Goal: Navigation & Orientation: Find specific page/section

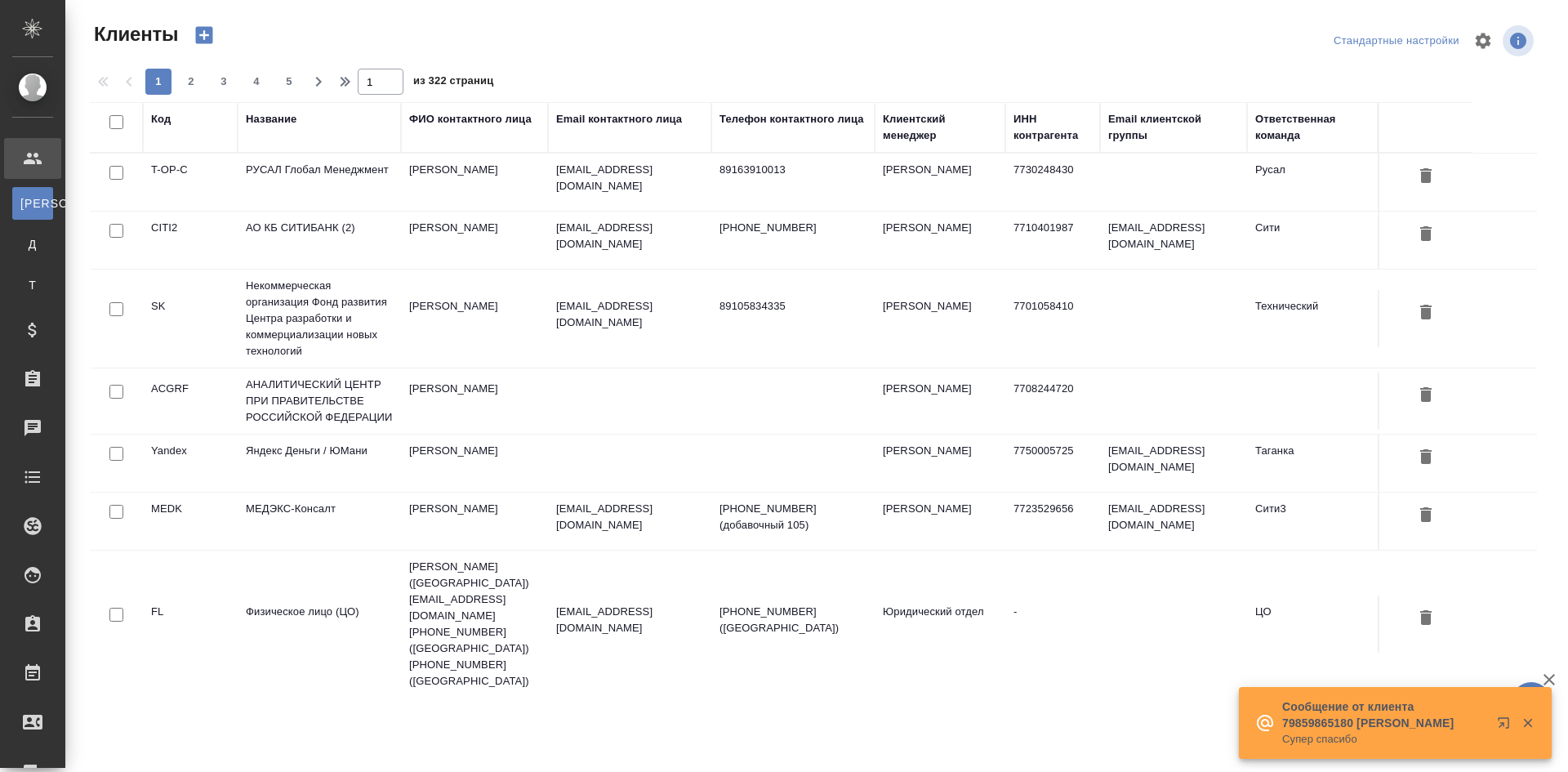
select select "RU"
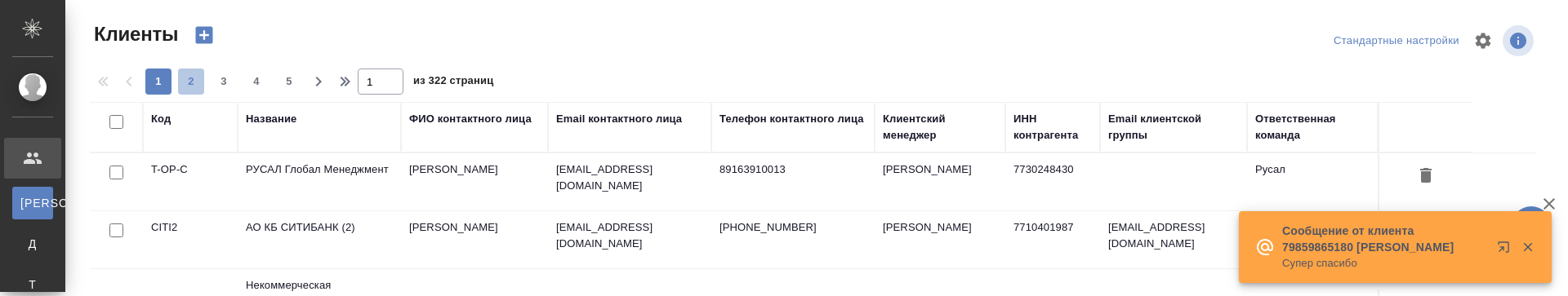
click at [185, 70] on button "2" at bounding box center [191, 81] width 26 height 26
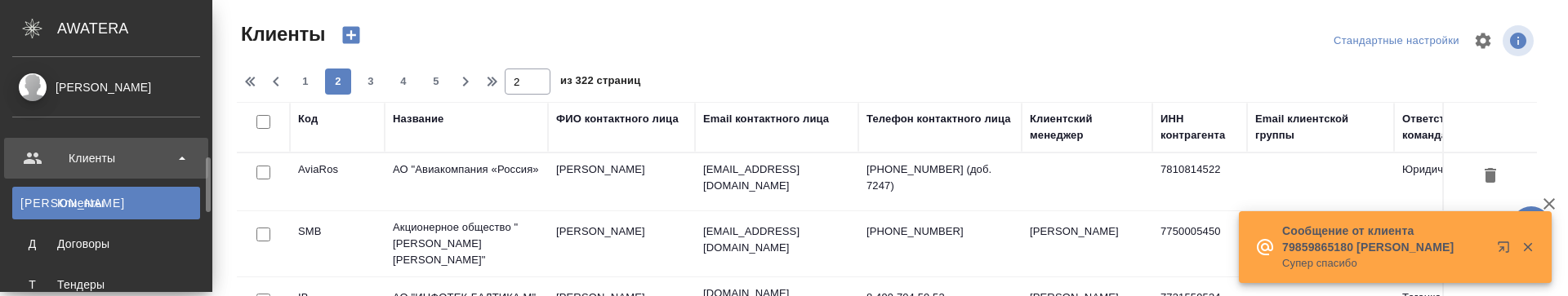
scroll to position [408, 0]
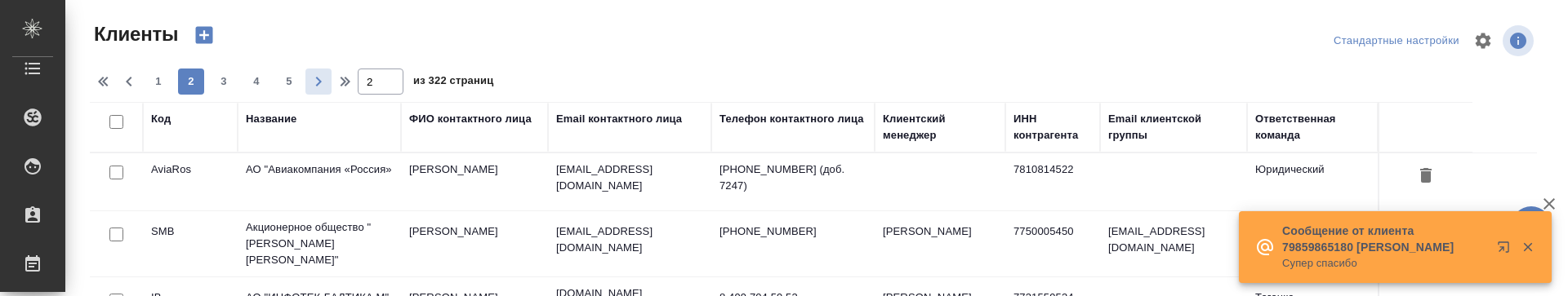
click at [320, 83] on icon "button" at bounding box center [319, 82] width 6 height 10
type input "3"
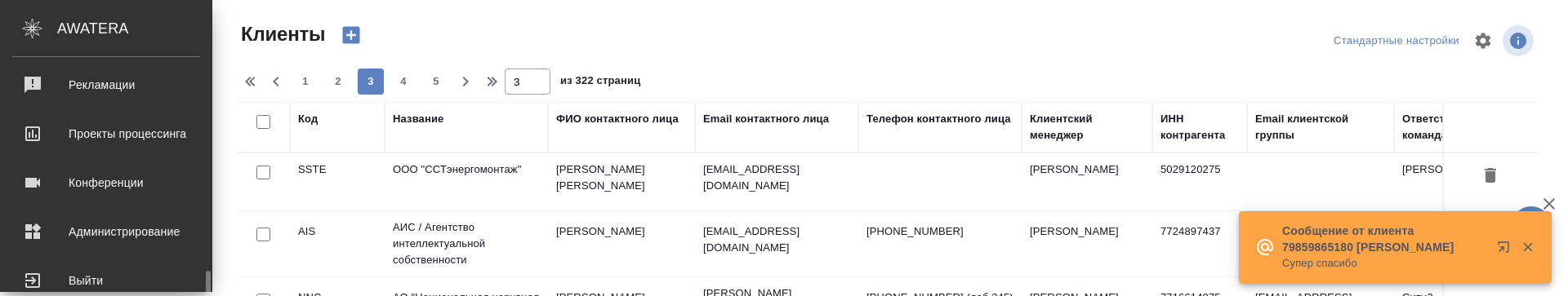
scroll to position [768, 0]
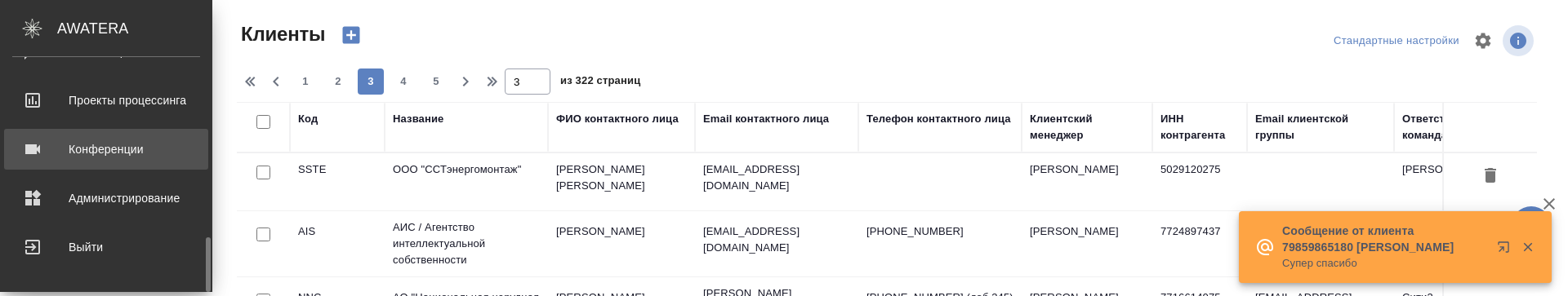
click at [77, 146] on div "Конференции" at bounding box center [106, 149] width 188 height 24
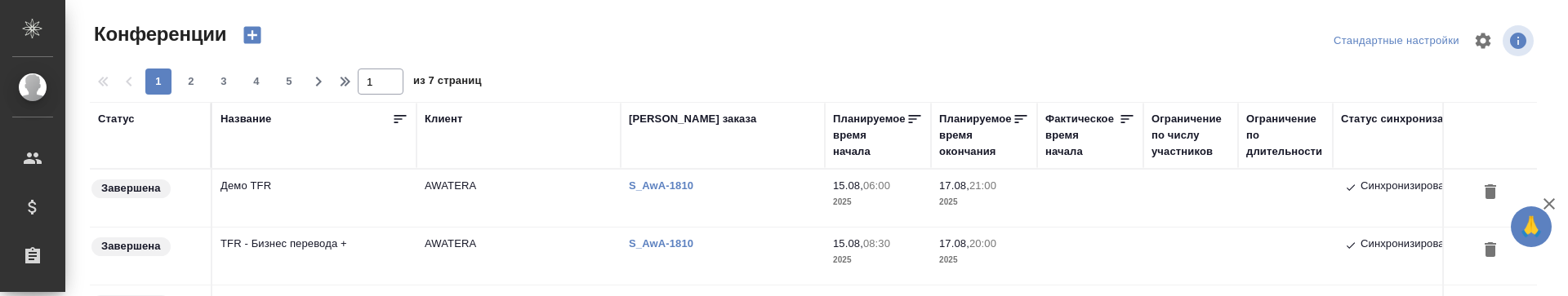
type input "Чепелев Михаил"
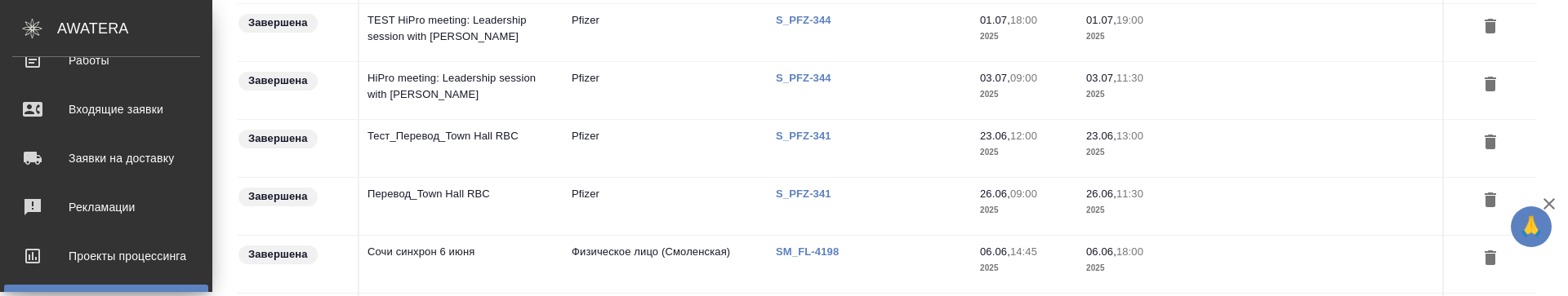
scroll to position [646, 0]
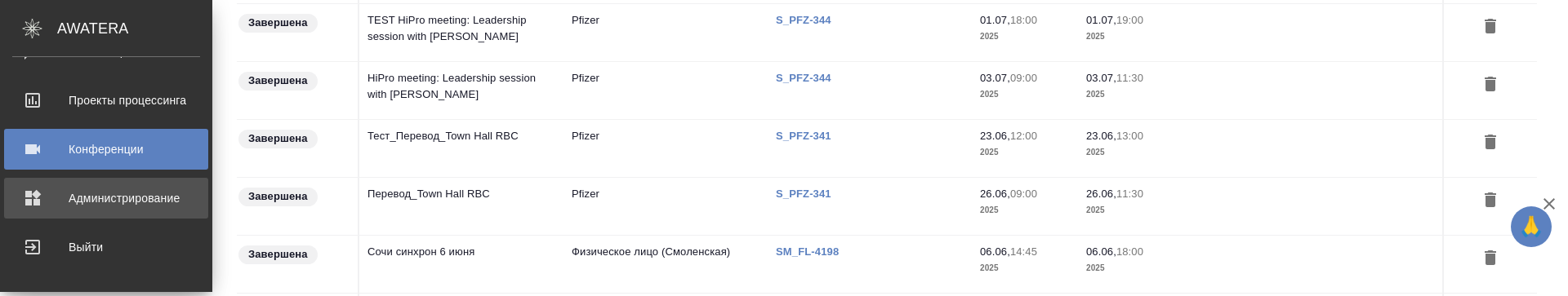
click at [107, 206] on div "Администрирование" at bounding box center [106, 198] width 188 height 24
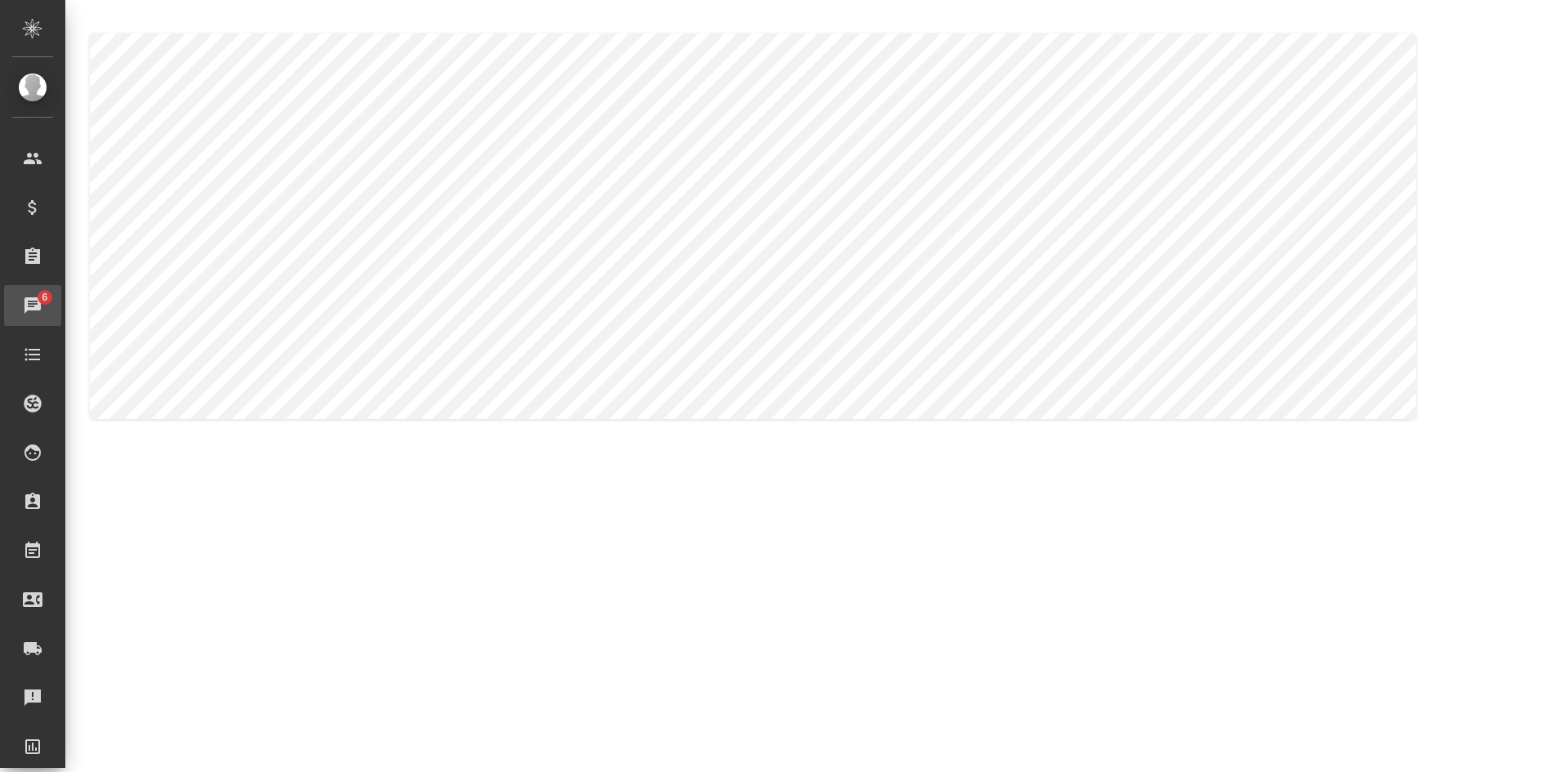
click at [33, 296] on div "Чаты" at bounding box center [13, 305] width 41 height 24
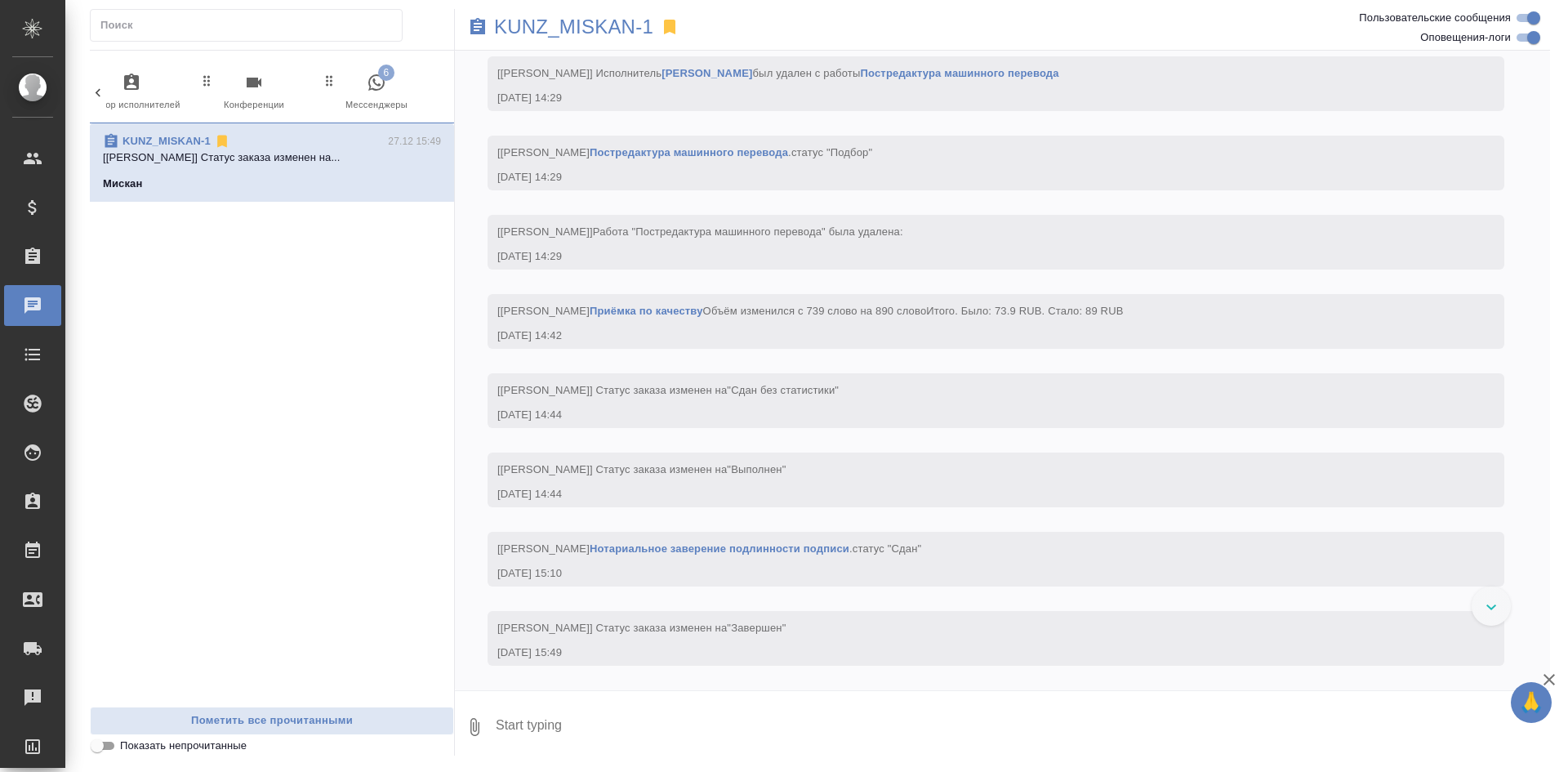
scroll to position [31830, 0]
click at [362, 89] on span "6 Мессенджеры" at bounding box center [376, 92] width 109 height 40
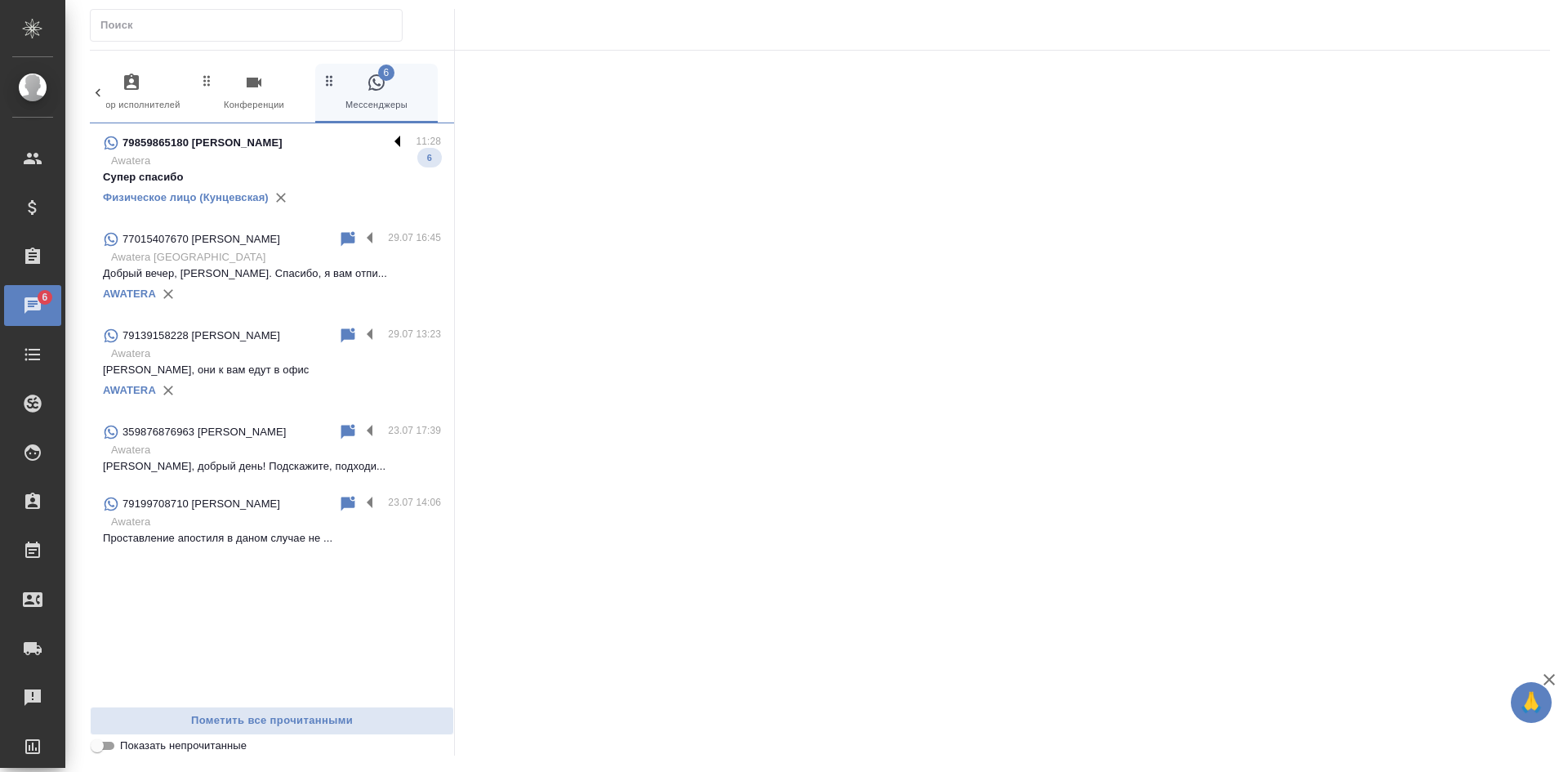
click at [396, 139] on label at bounding box center [401, 142] width 28 height 18
click at [0, 0] on input "checkbox" at bounding box center [0, 0] width 0 height 0
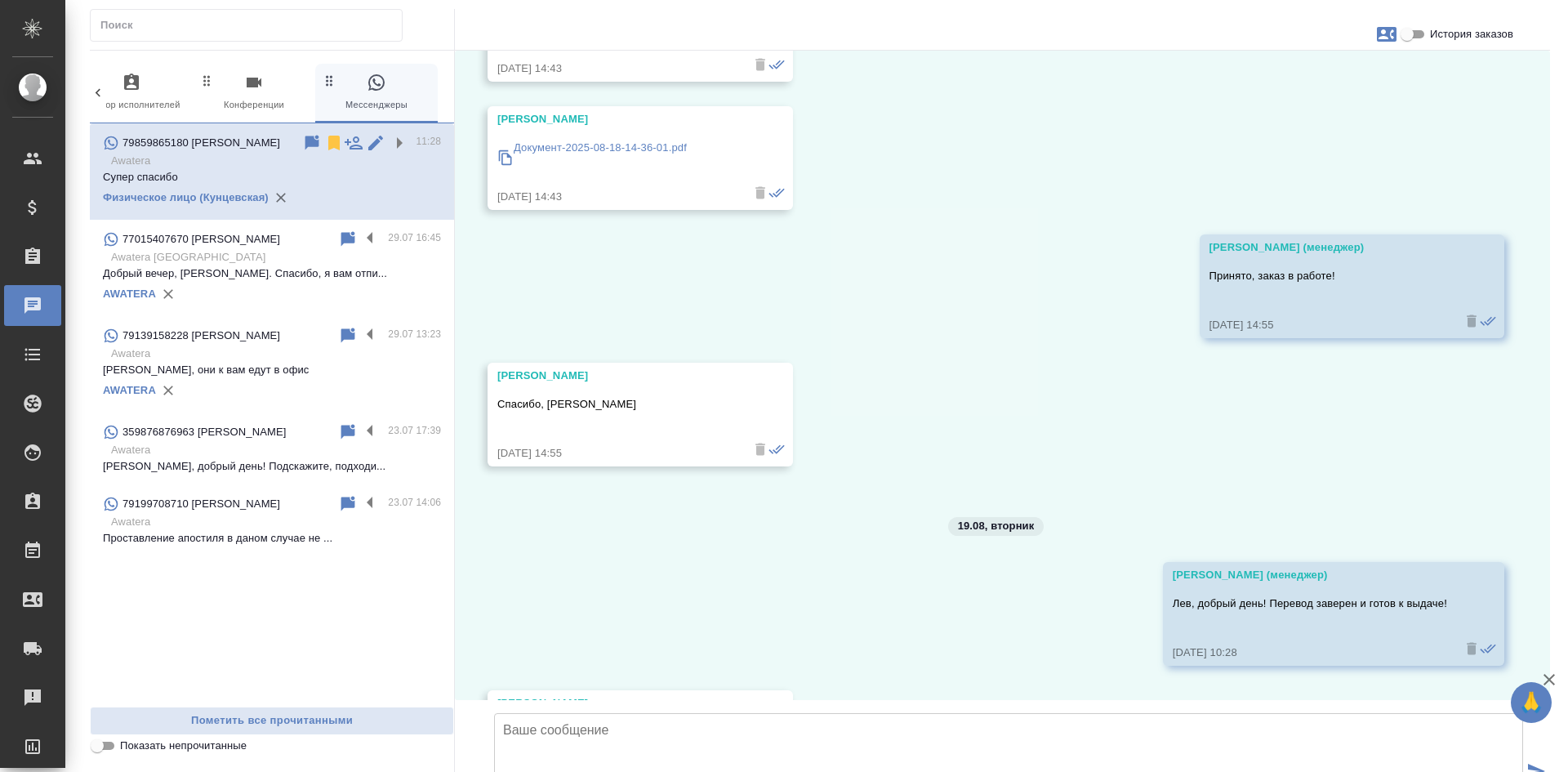
scroll to position [56677, 0]
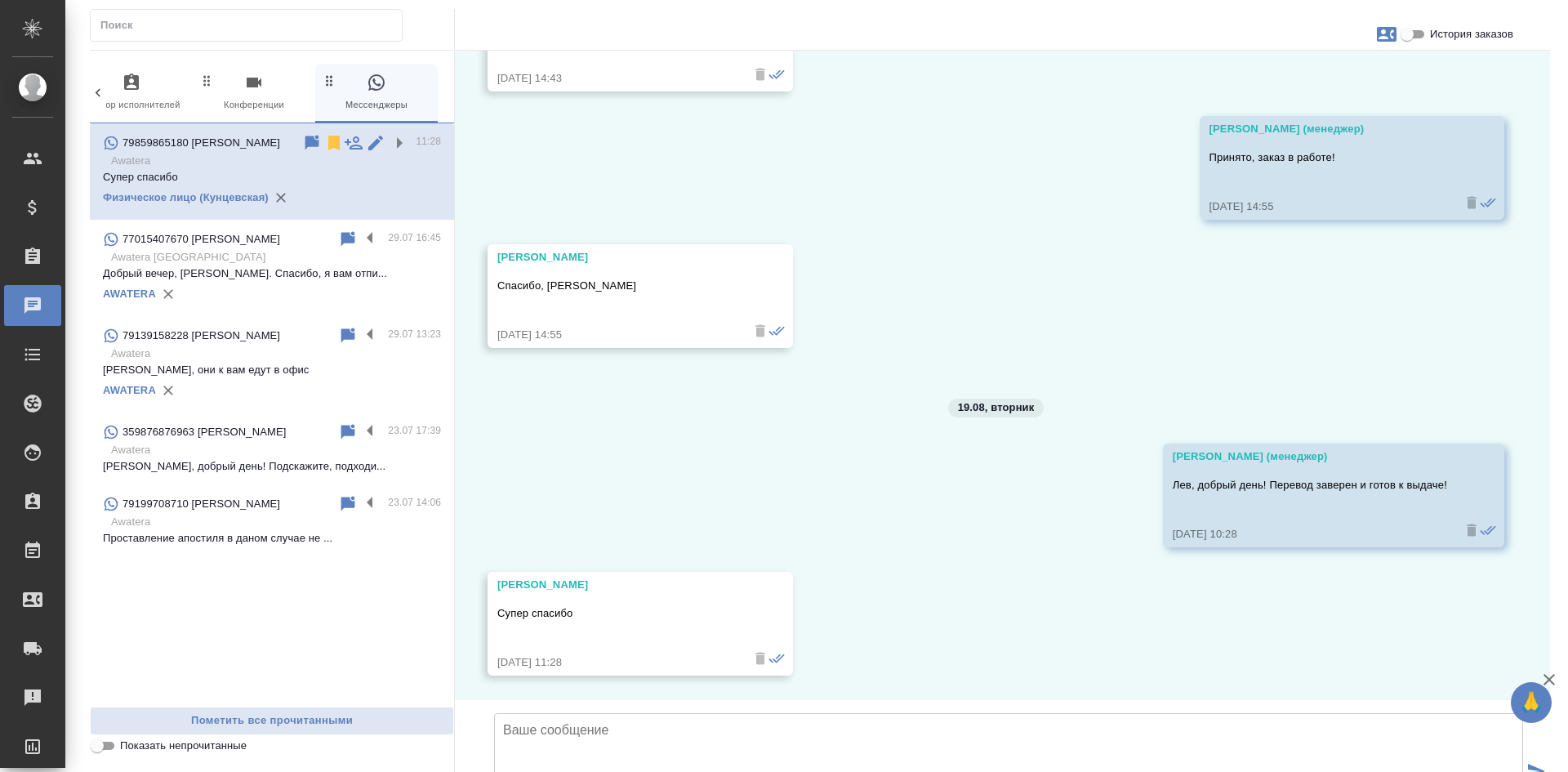
click at [406, 145] on label at bounding box center [401, 142] width 28 height 18
click at [0, 0] on input "checkbox" at bounding box center [0, 0] width 0 height 0
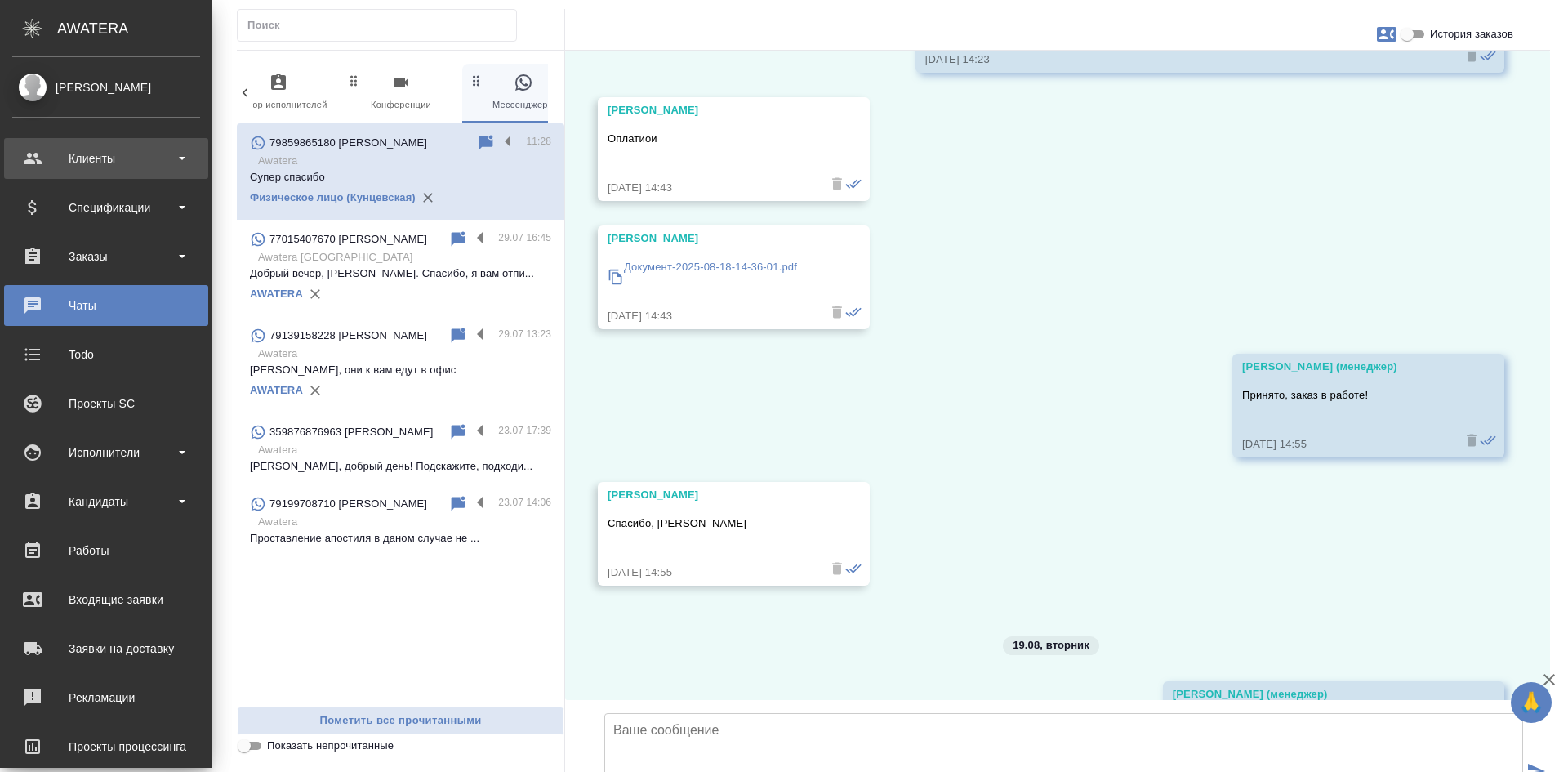
scroll to position [57021, 0]
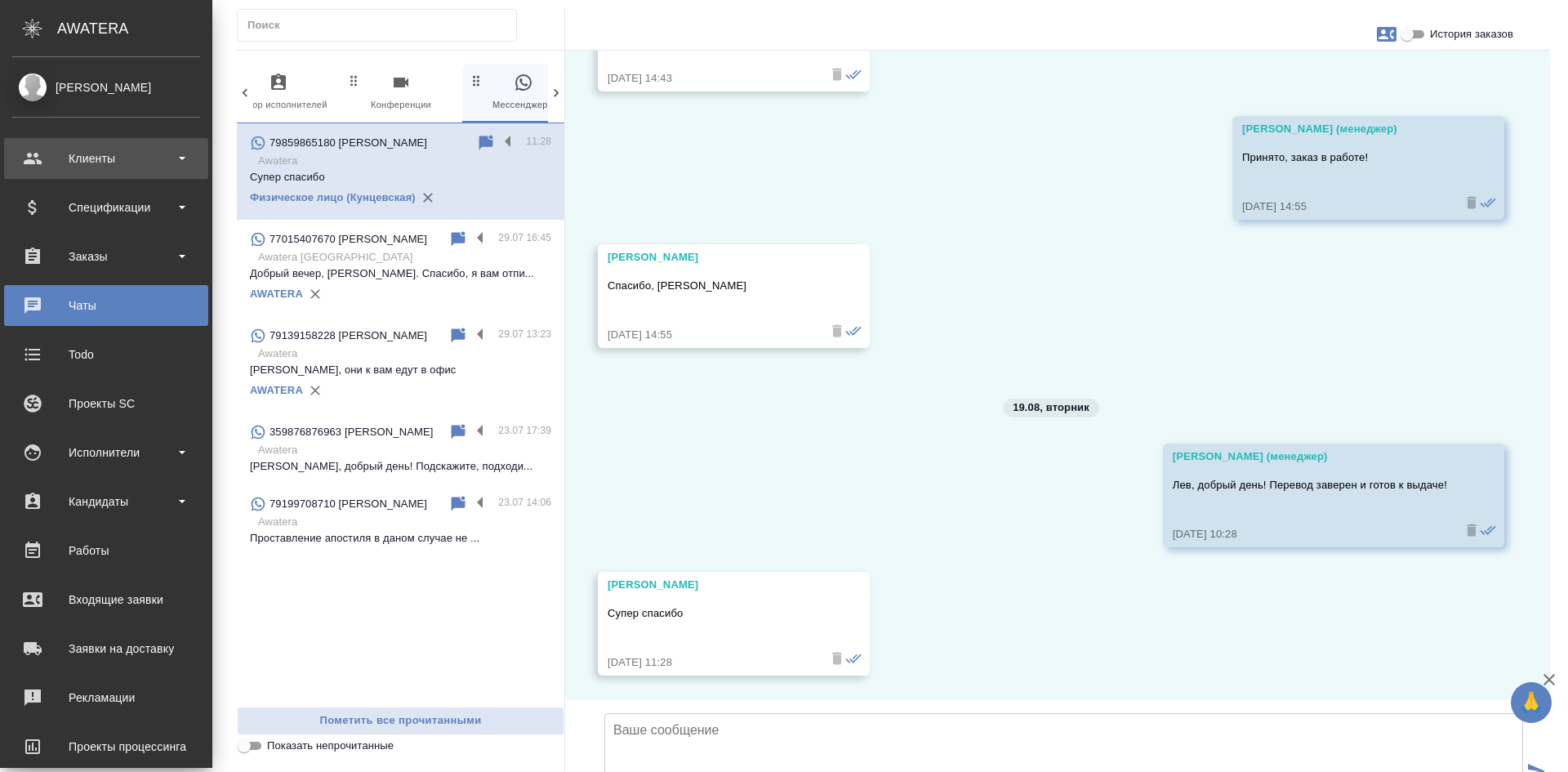
click at [110, 159] on div "Клиенты" at bounding box center [106, 158] width 188 height 24
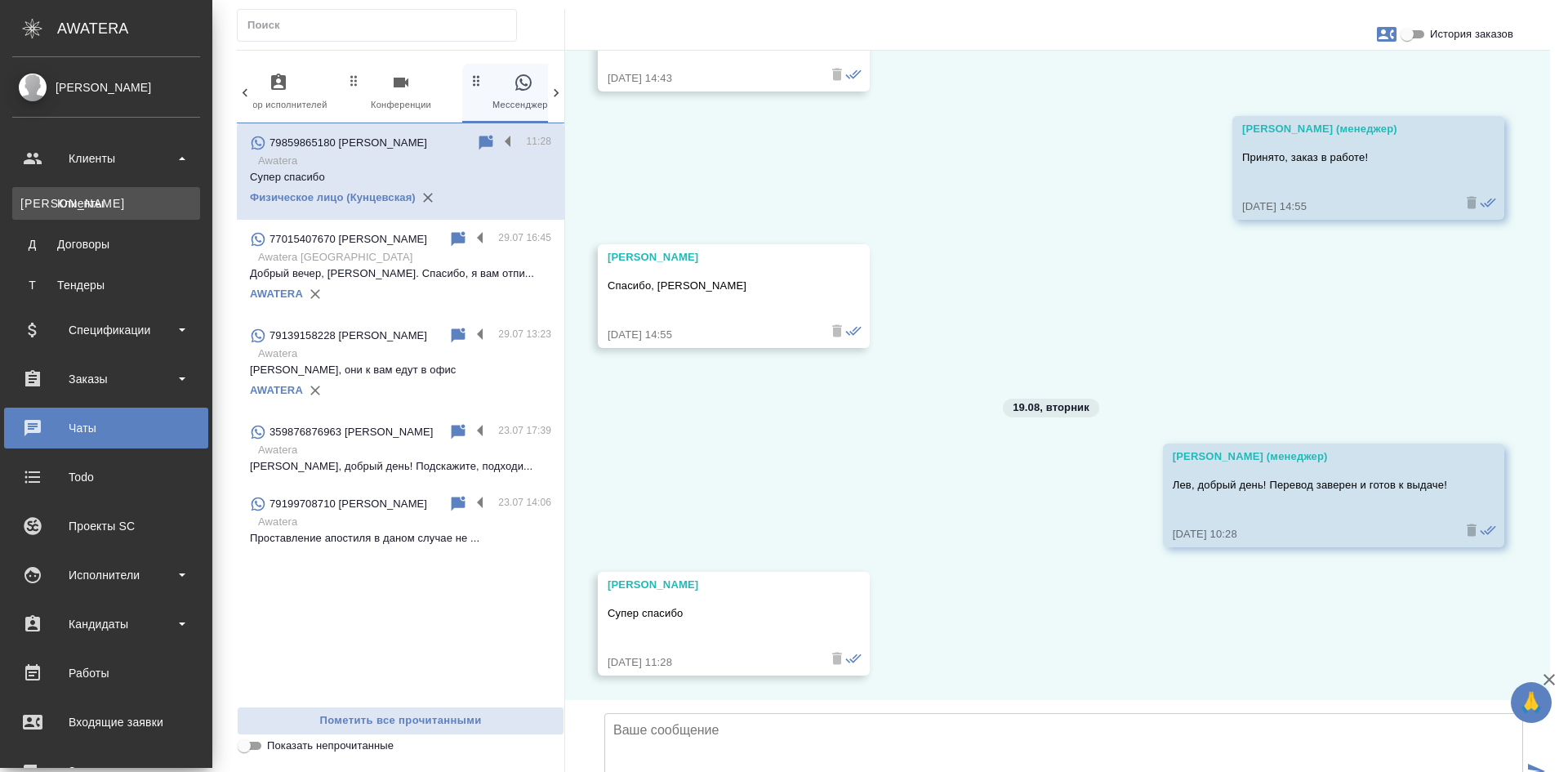
click at [107, 208] on div "Клиенты" at bounding box center [106, 202] width 171 height 17
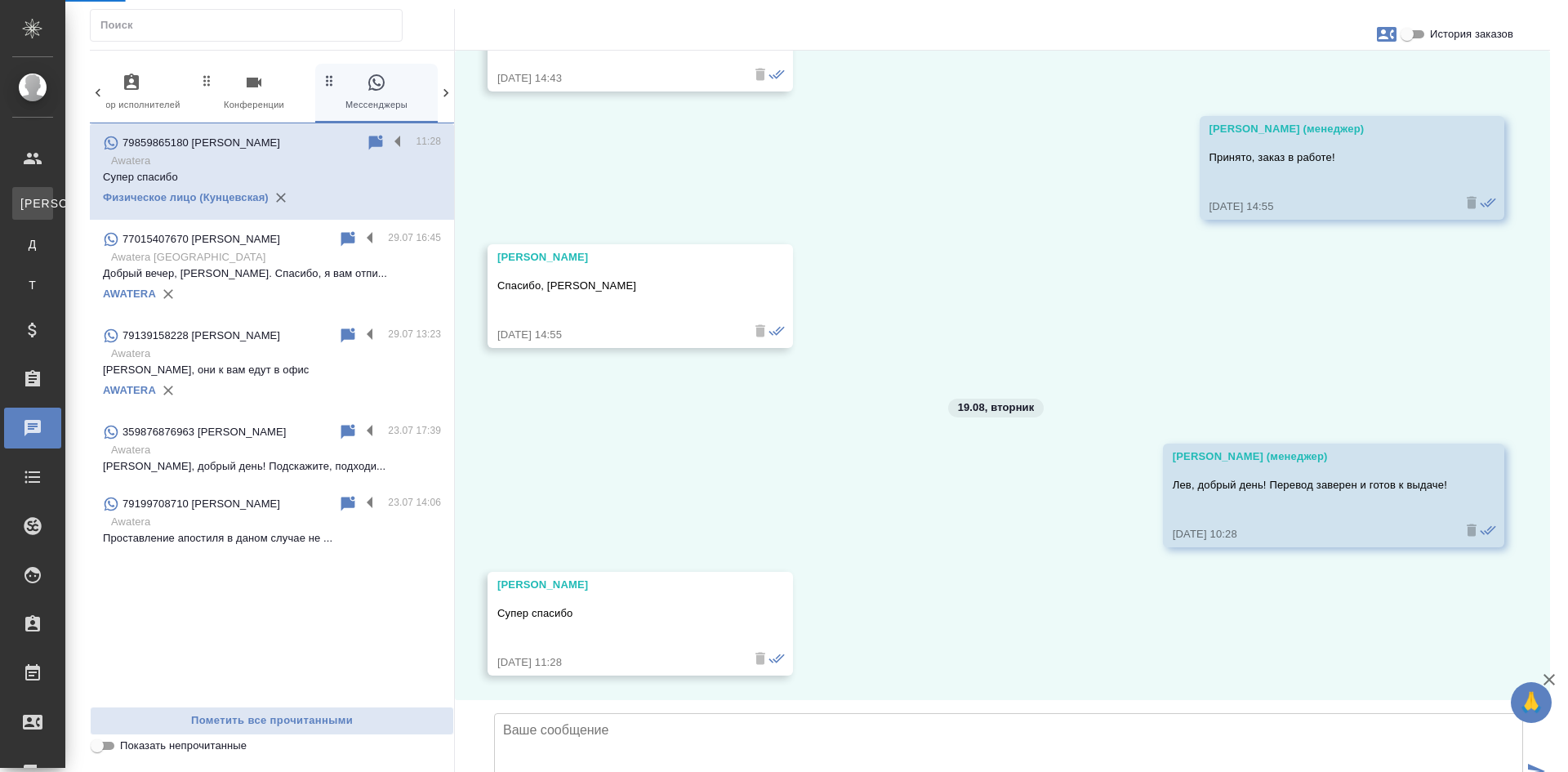
scroll to position [56677, 0]
select select "RU"
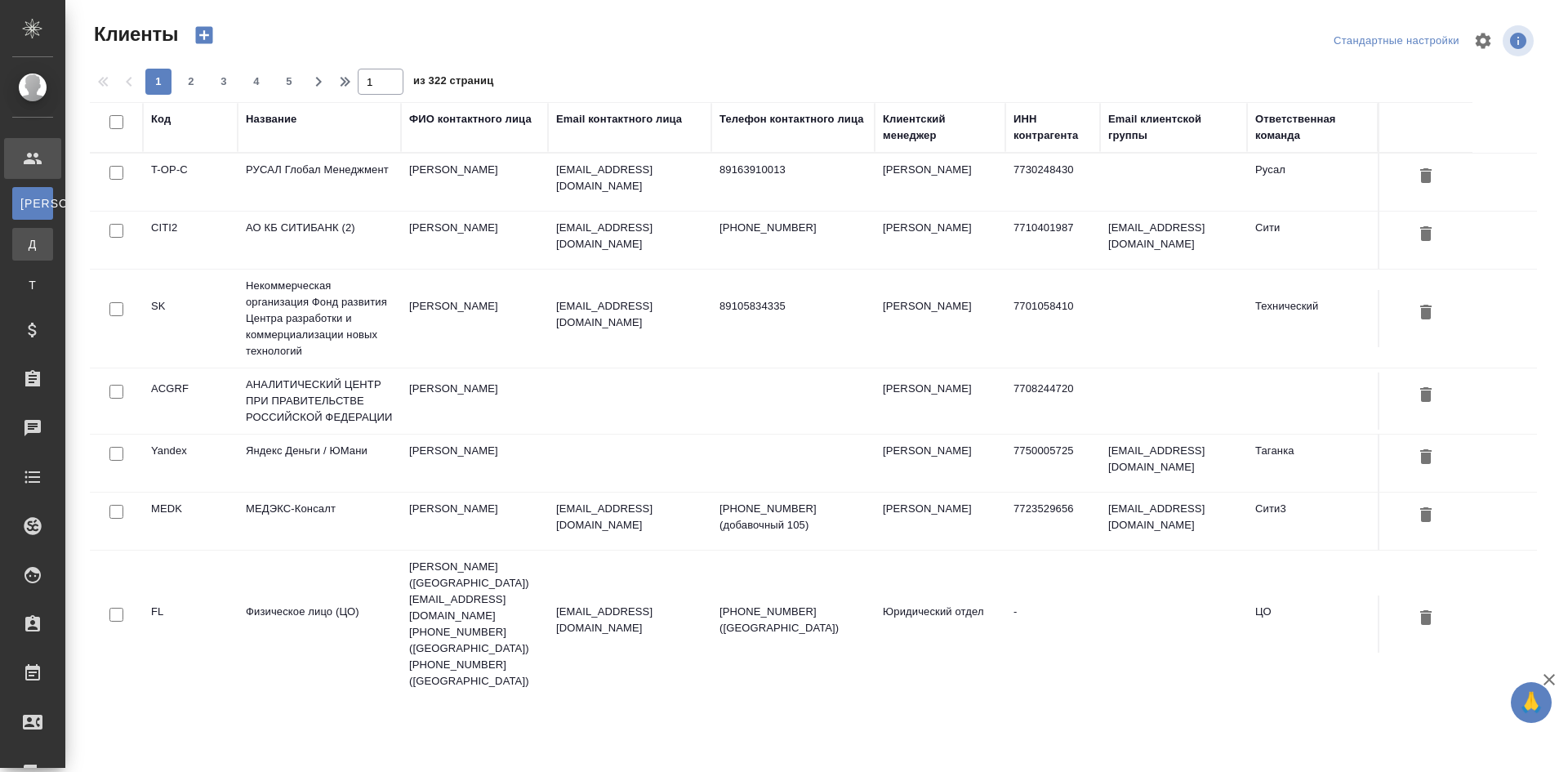
click at [54, 255] on link "Д Договоры" at bounding box center [33, 244] width 41 height 33
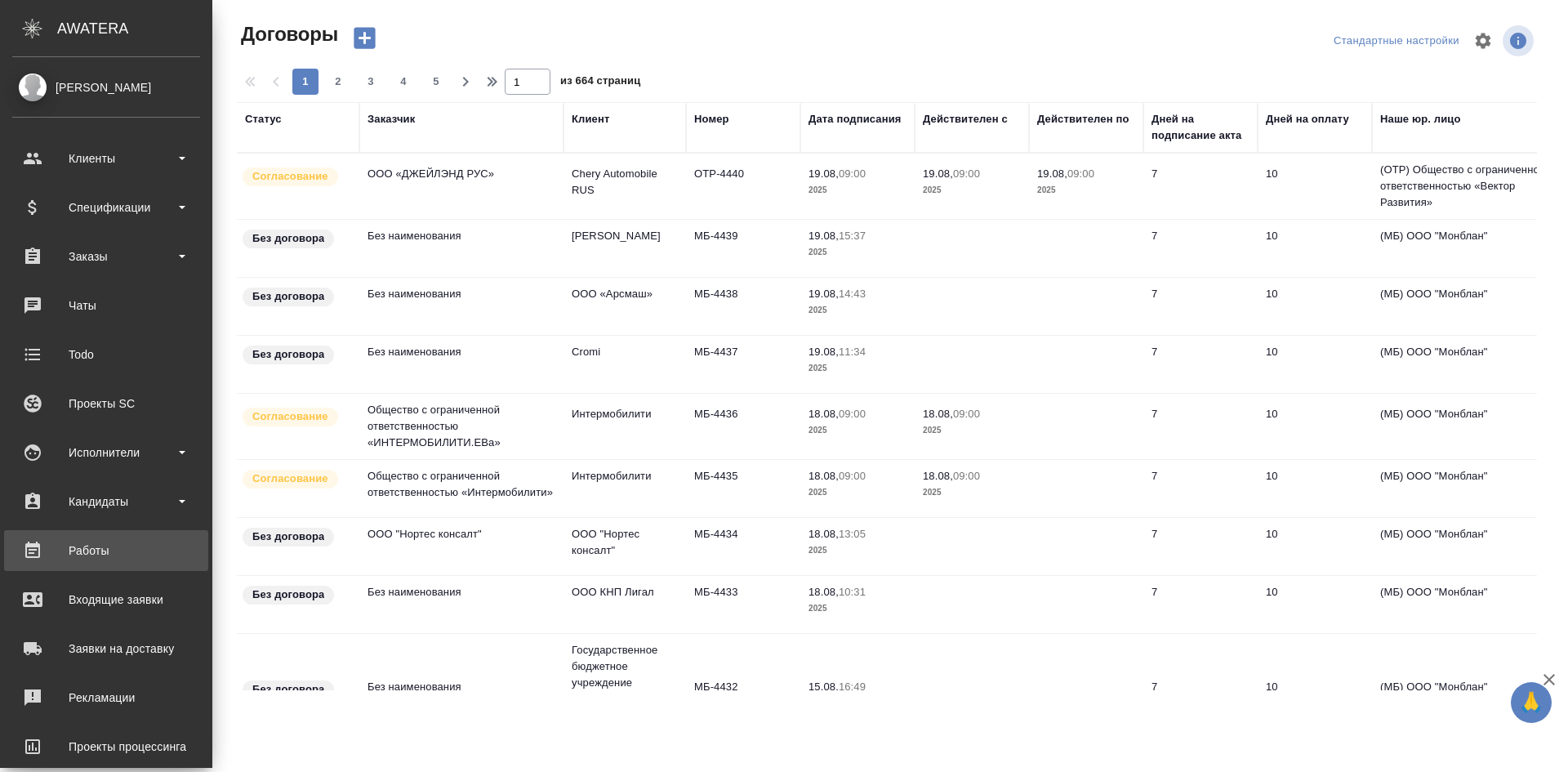
scroll to position [170, 0]
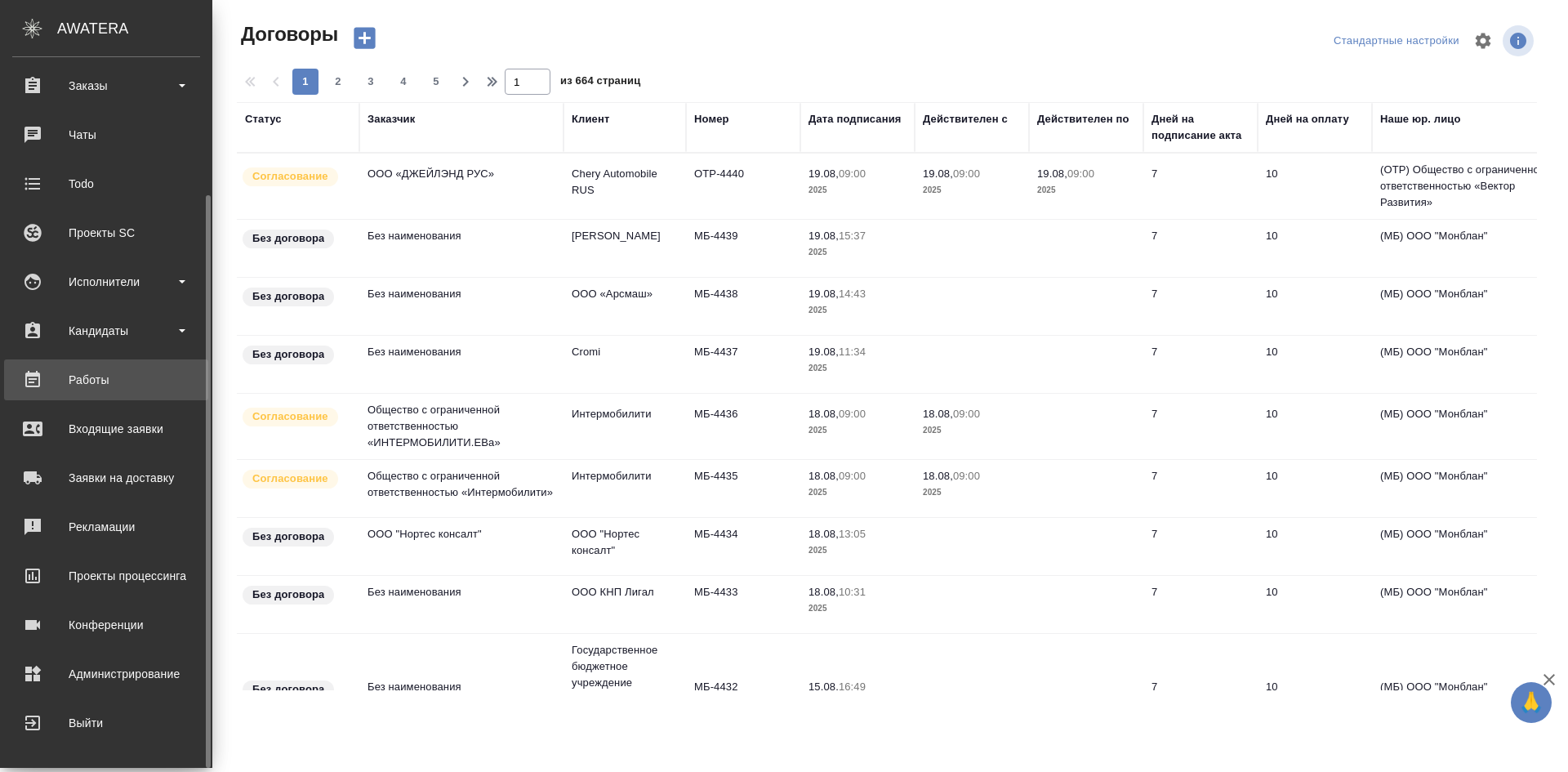
click at [125, 296] on div "Работы" at bounding box center [106, 379] width 188 height 24
